Goal: Navigation & Orientation: Go to known website

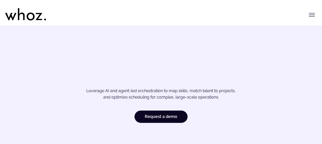
click at [311, 17] on icon "Toggle menu" at bounding box center [311, 15] width 6 height 6
click at [66, 55] on h1 "AI-Driven Workforce Optimization. Built to Scale." at bounding box center [161, 68] width 262 height 33
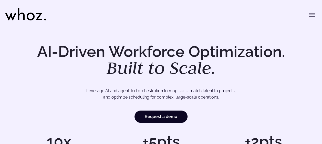
click at [130, 44] on h1 "AI-Driven Workforce Optimization. Built to Scale." at bounding box center [161, 60] width 262 height 33
click at [312, 14] on icon "Toggle menu" at bounding box center [311, 15] width 6 height 6
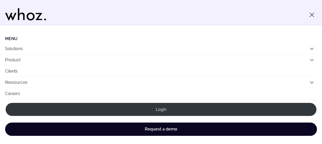
scroll to position [6, 0]
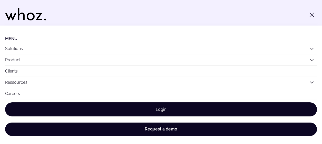
click at [162, 109] on link "Login" at bounding box center [160, 110] width 311 height 14
